Goal: Transaction & Acquisition: Book appointment/travel/reservation

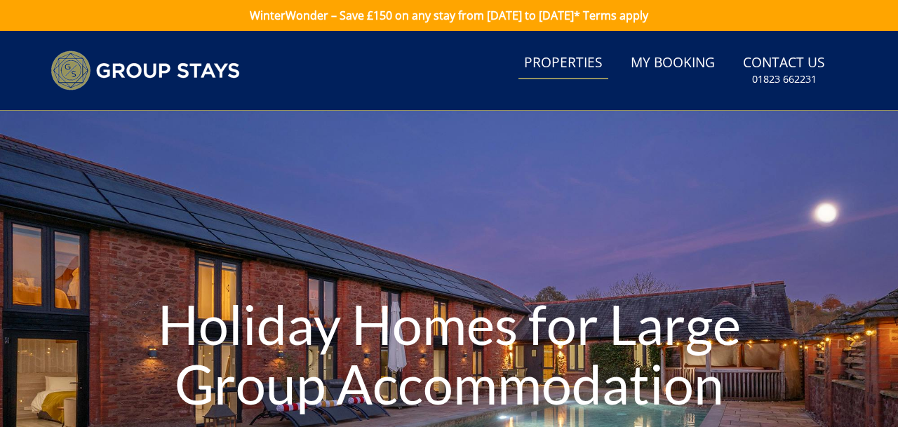
click at [584, 63] on link "Properties" at bounding box center [563, 64] width 90 height 32
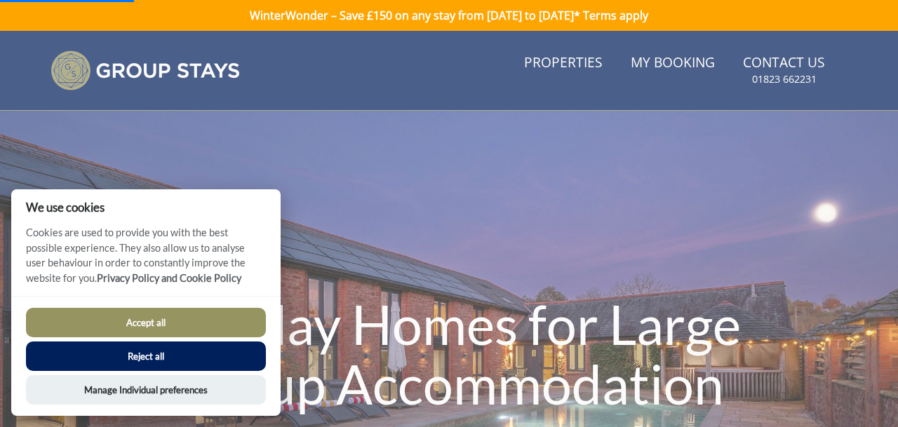
click at [130, 360] on button "Reject all" at bounding box center [146, 356] width 240 height 29
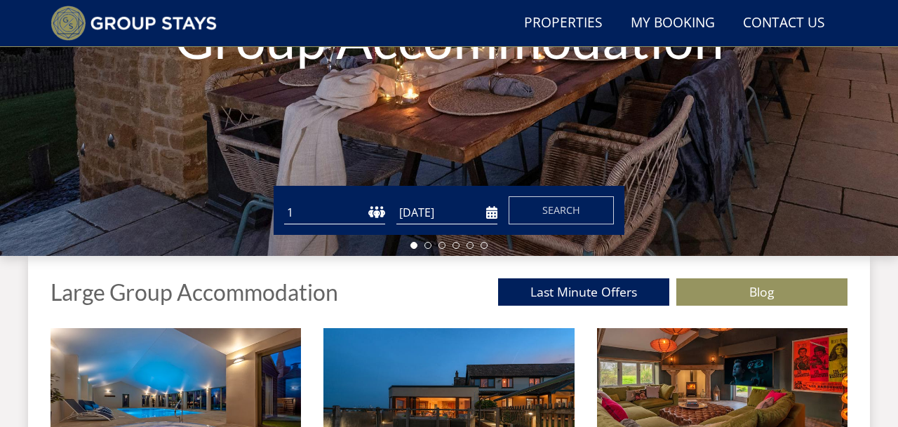
scroll to position [317, 0]
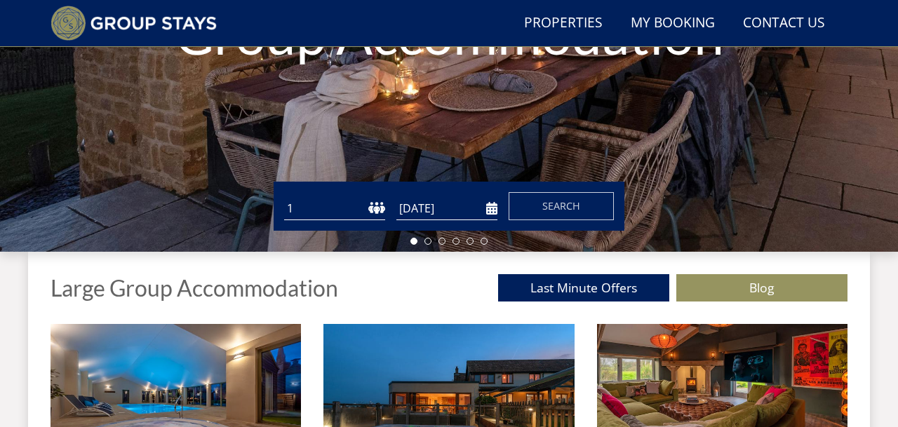
click at [316, 206] on select "1 2 3 4 5 6 7 8 9 10 11 12 13 14 15 16 17 18 19 20 21 22 23 24 25 26 27 28 29 3…" at bounding box center [334, 208] width 101 height 23
select select "20"
click at [454, 209] on input "[DATE]" at bounding box center [446, 208] width 101 height 23
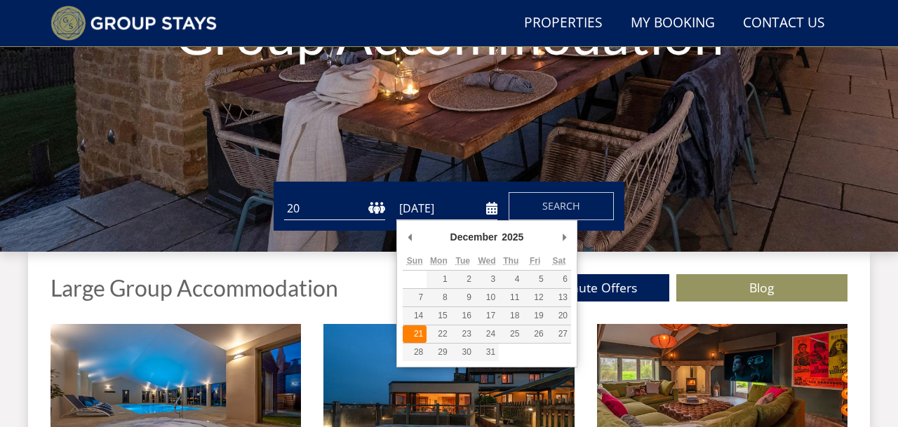
type input "[DATE]"
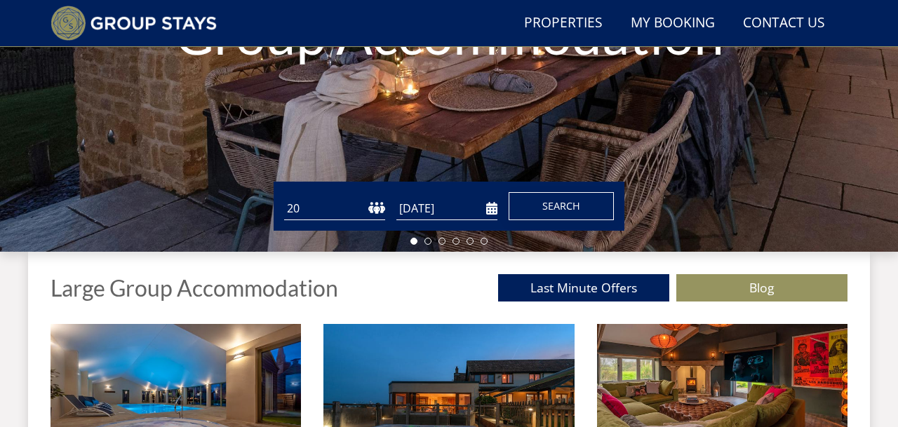
click at [558, 206] on span "Search" at bounding box center [561, 205] width 38 height 13
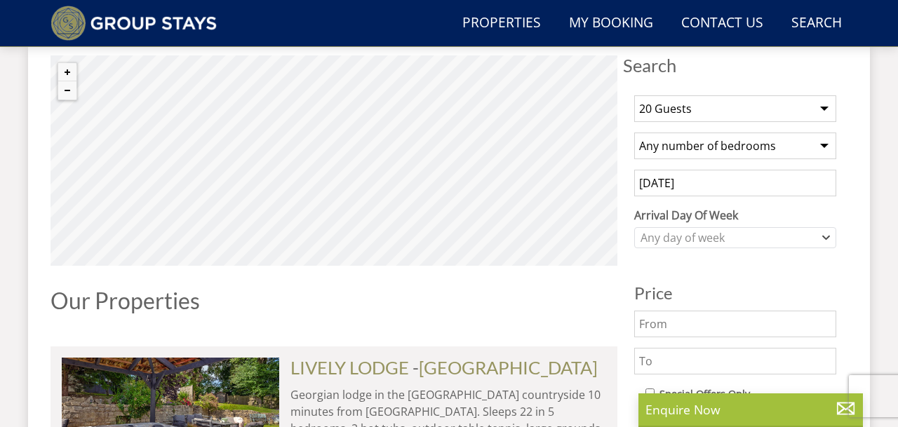
scroll to position [528, 0]
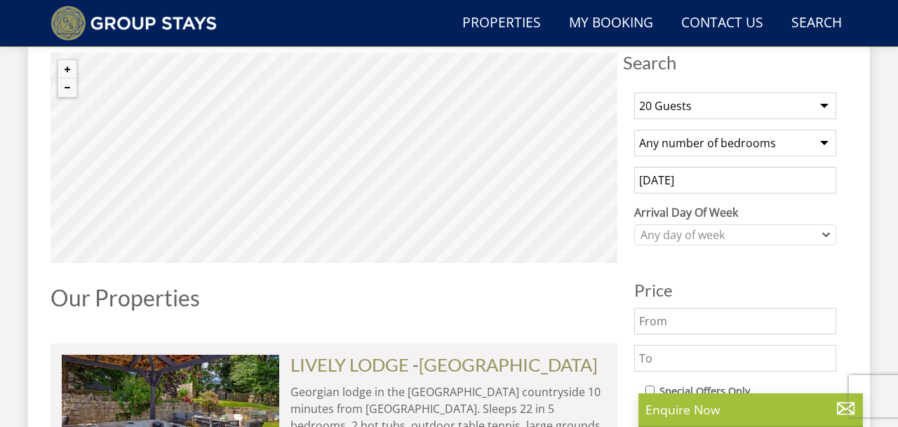
click at [825, 142] on select "Any number of bedrooms 1 Bedroom 2 Bedrooms 3 Bedrooms 4 Bedrooms 5 Bedrooms 6 …" at bounding box center [735, 143] width 202 height 27
select select "10"
click at [826, 237] on icon "Combobox" at bounding box center [826, 235] width 8 height 8
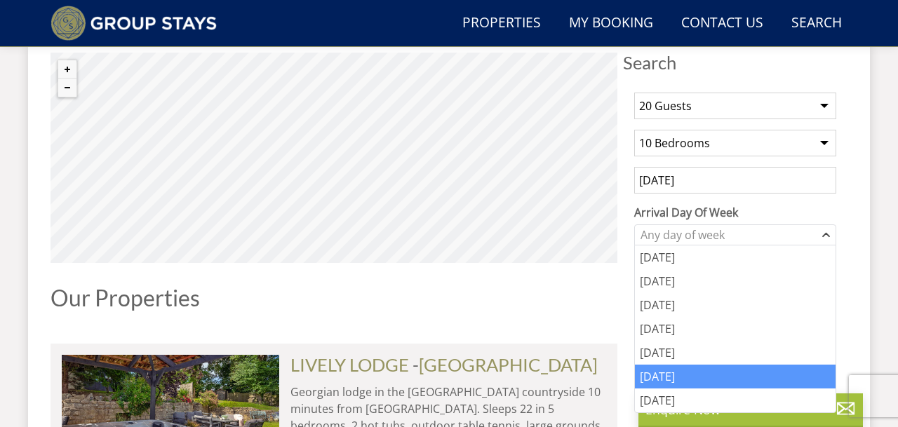
click at [655, 381] on div "[DATE]" at bounding box center [735, 377] width 201 height 24
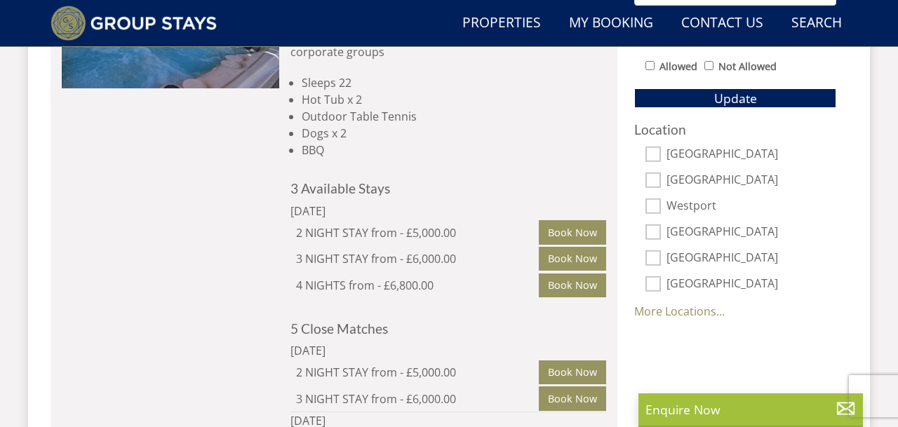
scroll to position [946, 0]
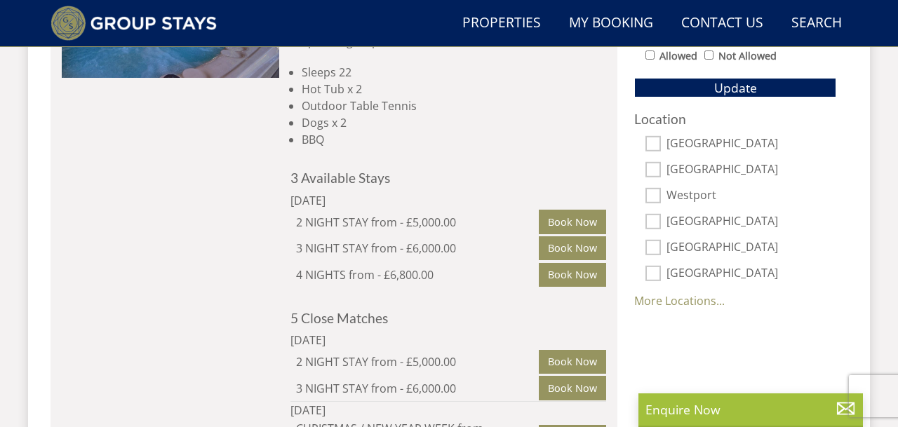
click at [657, 169] on input "[GEOGRAPHIC_DATA]" at bounding box center [652, 169] width 15 height 15
checkbox input "true"
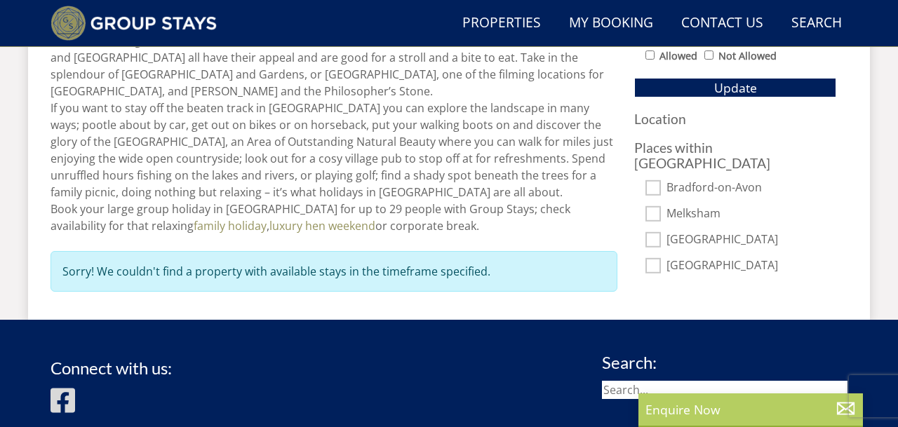
click at [725, 407] on p "Enquire Now" at bounding box center [750, 410] width 210 height 18
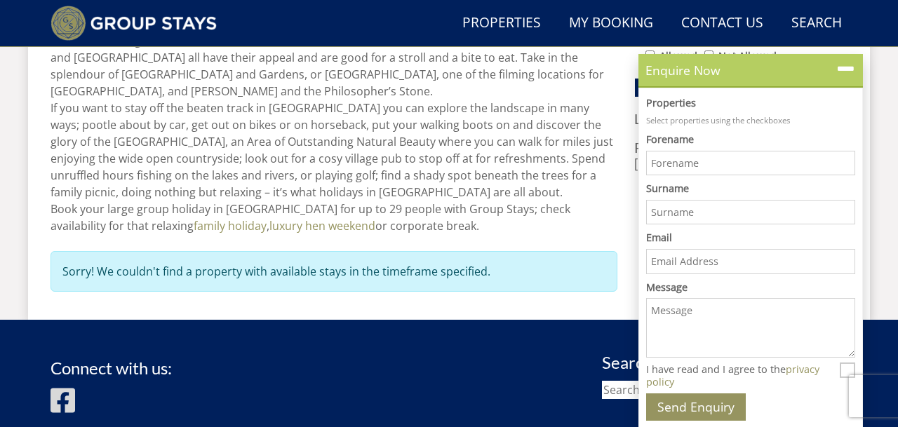
click at [852, 69] on icon at bounding box center [846, 69] width 20 height 20
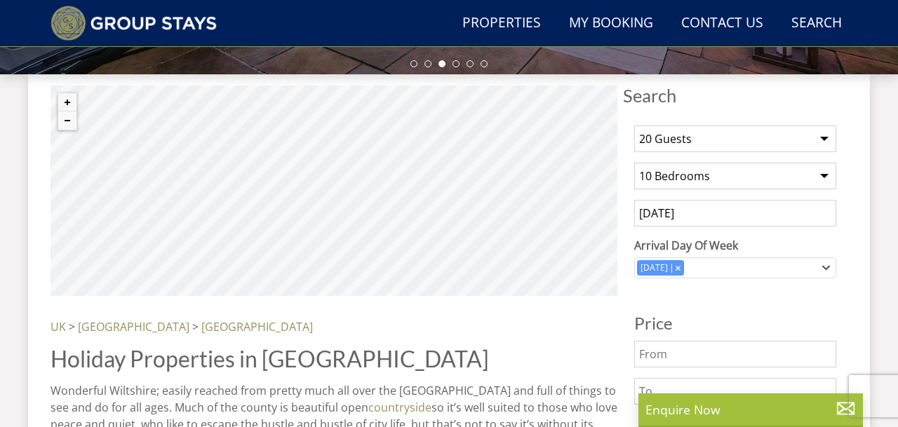
scroll to position [368, 0]
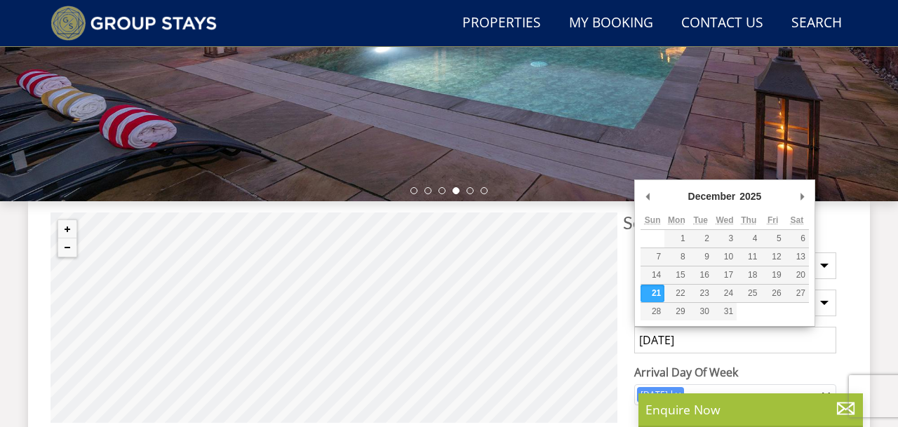
click at [711, 337] on input "[DATE]" at bounding box center [735, 340] width 202 height 27
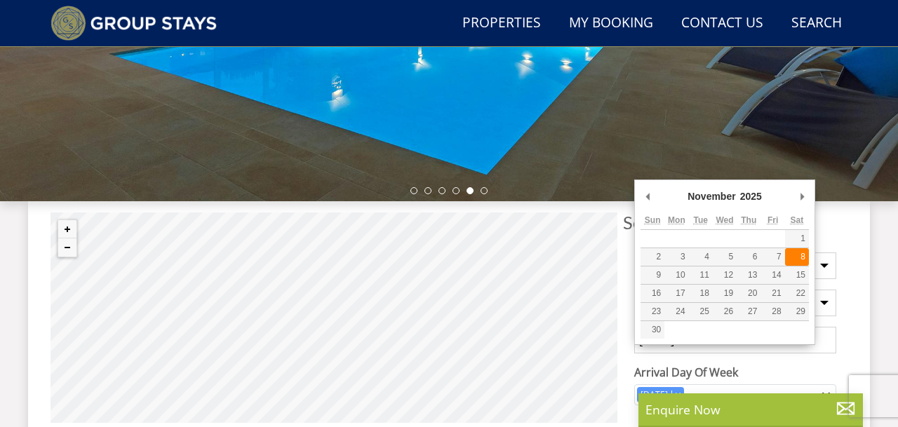
type input "[DATE]"
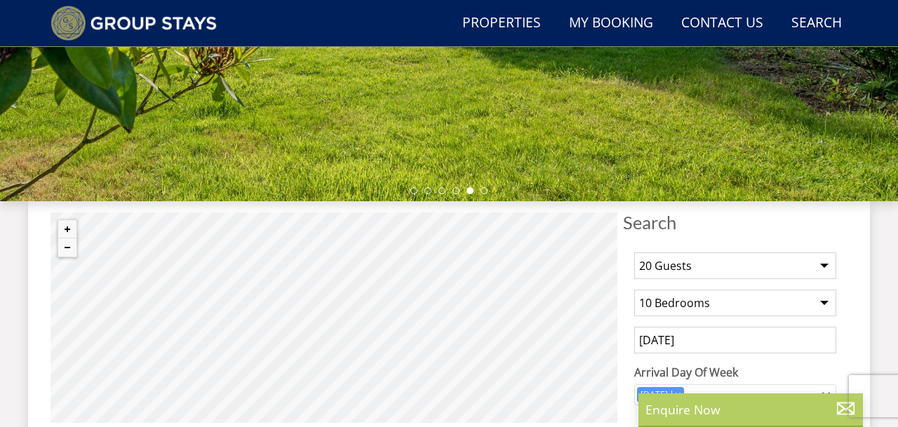
click at [773, 409] on p "Enquire Now" at bounding box center [750, 410] width 210 height 18
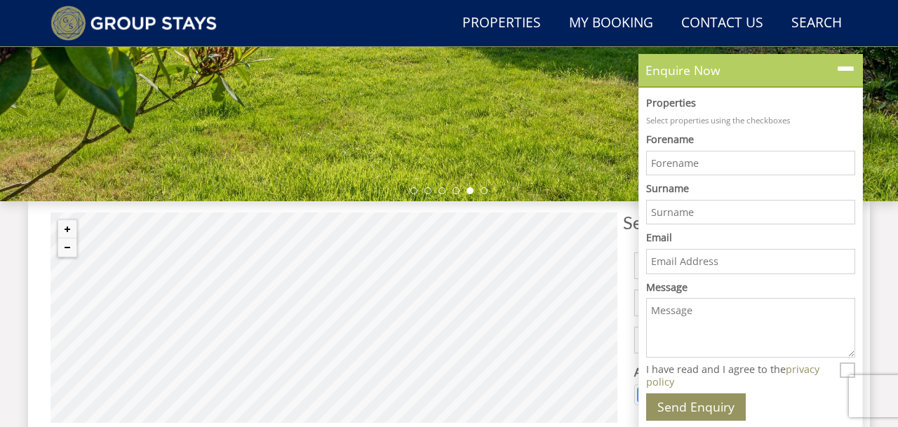
scroll to position [0, 0]
click at [847, 69] on icon at bounding box center [846, 69] width 20 height 20
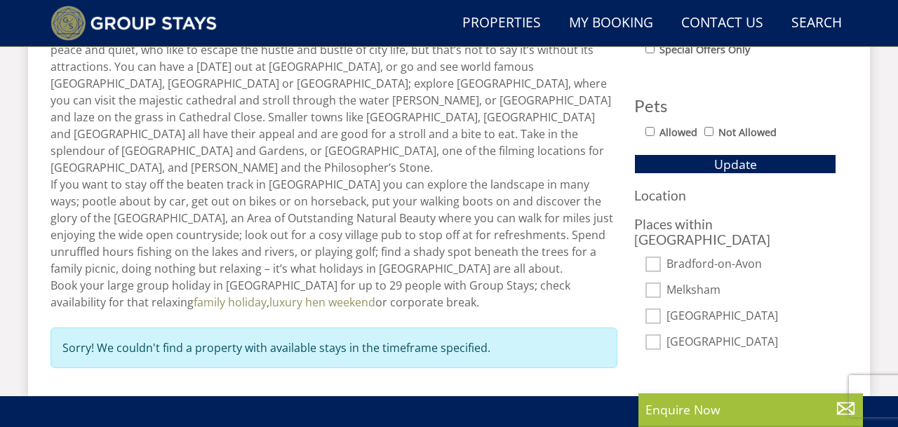
scroll to position [857, 0]
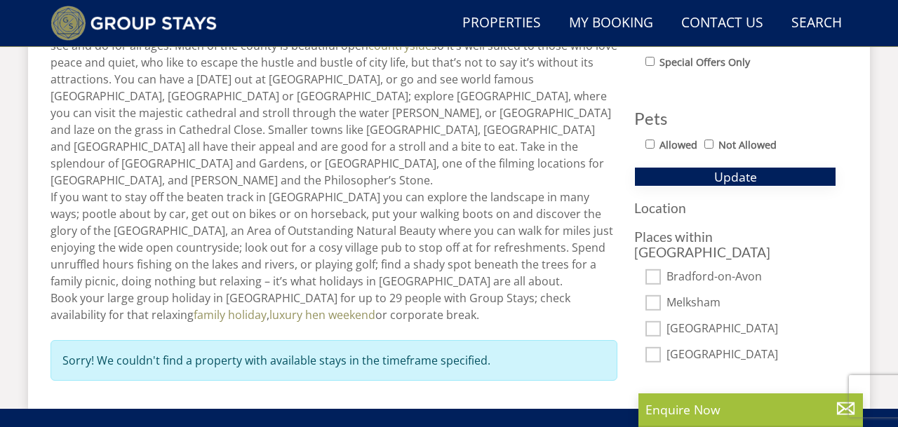
click at [730, 175] on span "Update" at bounding box center [735, 176] width 43 height 17
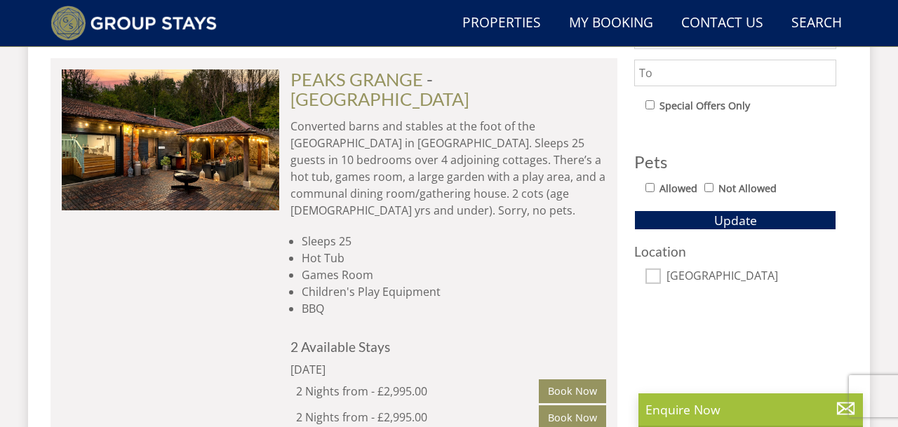
scroll to position [815, 0]
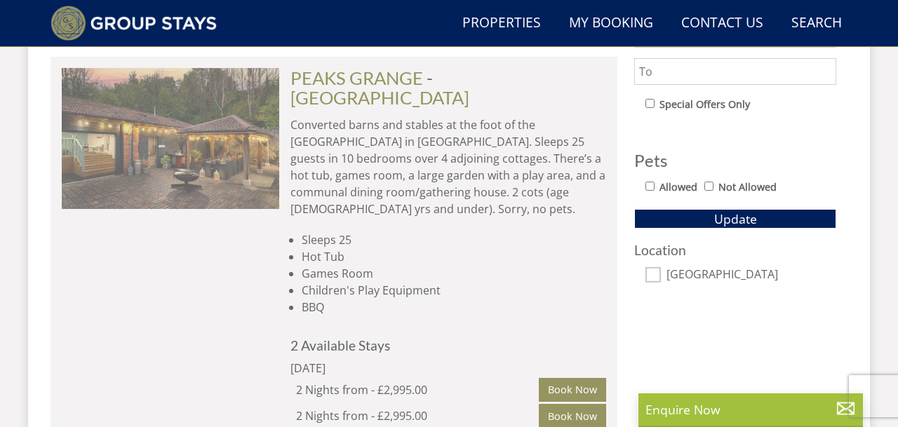
click at [239, 158] on img at bounding box center [170, 138] width 217 height 140
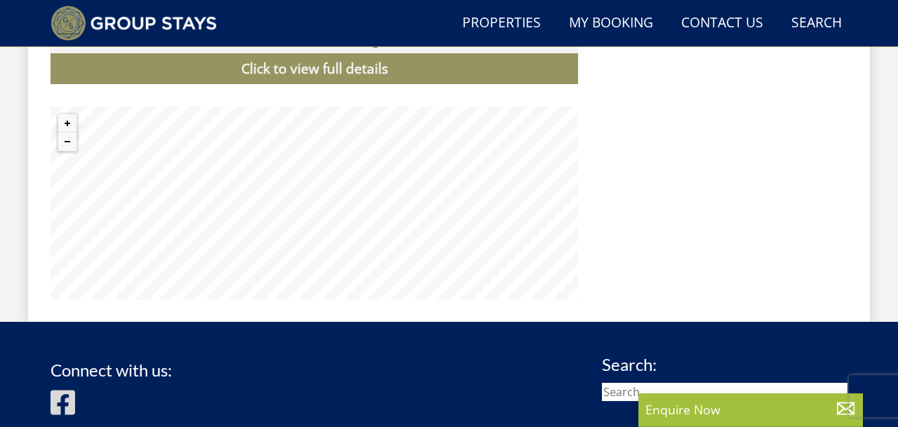
scroll to position [1522, 0]
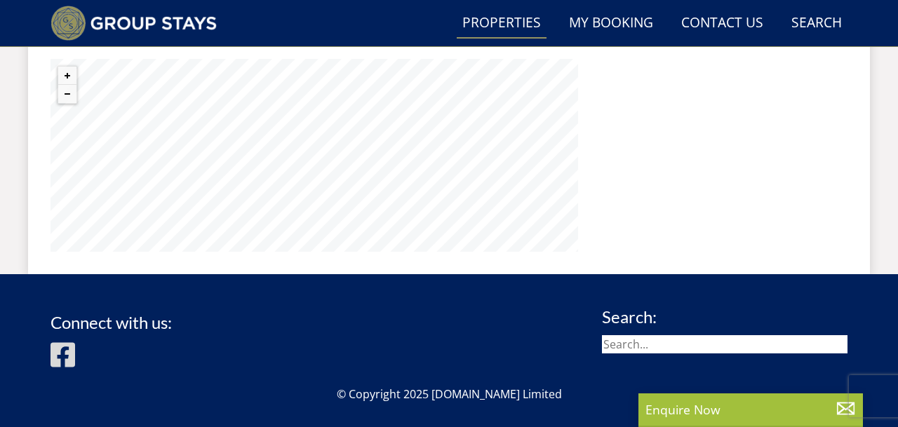
click at [498, 20] on link "Properties" at bounding box center [502, 24] width 90 height 32
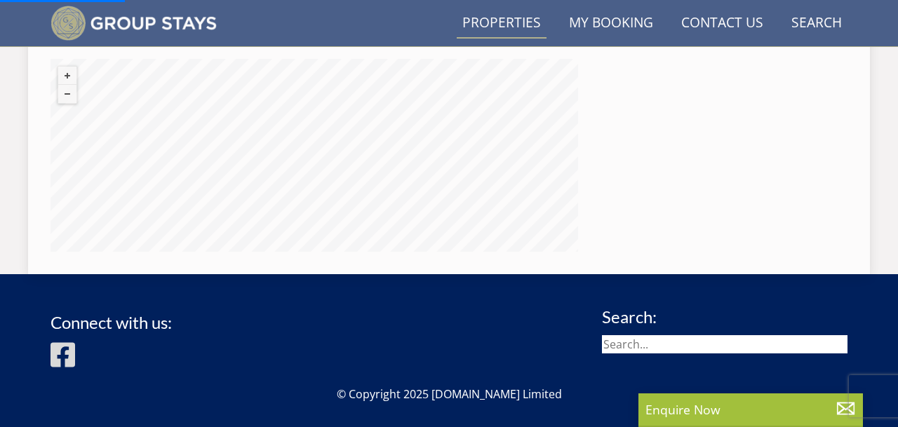
click at [498, 20] on link "Properties" at bounding box center [502, 24] width 90 height 32
